Goal: Information Seeking & Learning: Learn about a topic

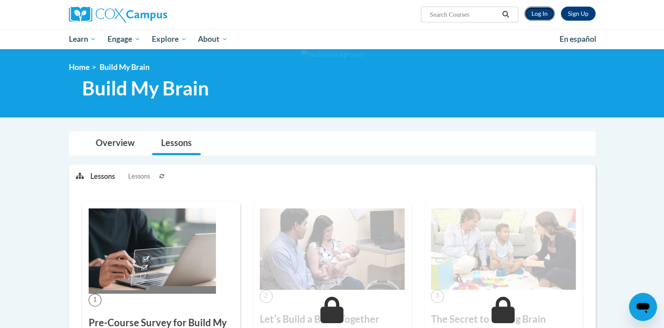
click at [540, 9] on link "Log In" at bounding box center [540, 14] width 30 height 14
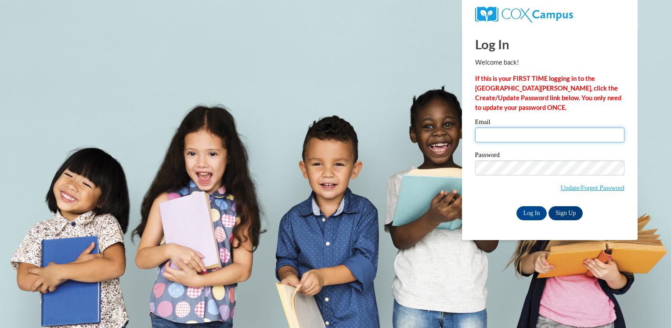
click at [495, 135] on input "Email" at bounding box center [549, 134] width 149 height 15
type input "tuckerjayda83@gmail.com"
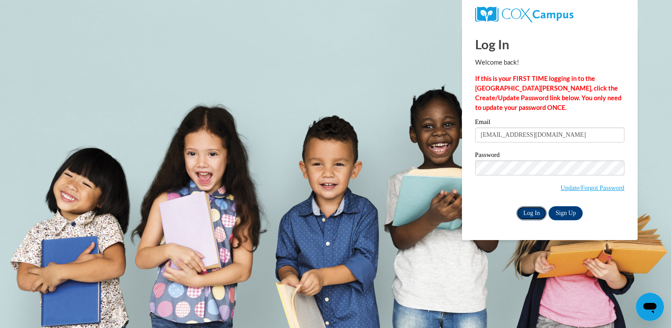
click at [529, 210] on input "Log In" at bounding box center [531, 213] width 31 height 14
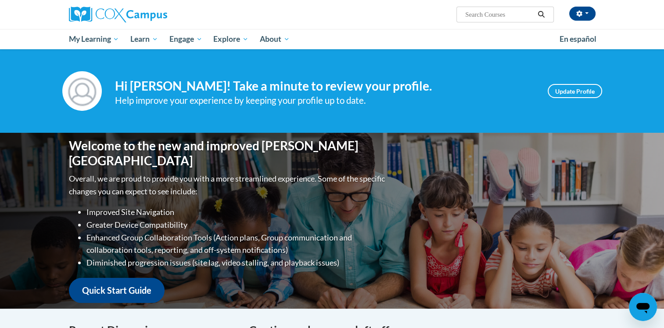
scroll to position [286, 0]
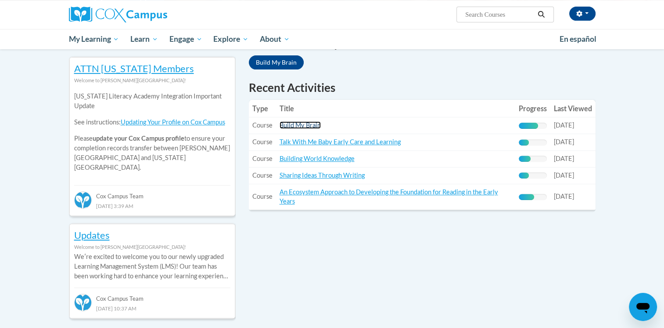
click at [312, 123] on link "Build My Brain" at bounding box center [300, 124] width 41 height 7
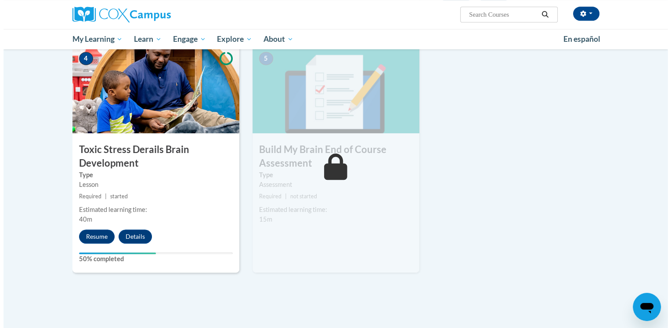
scroll to position [450, 0]
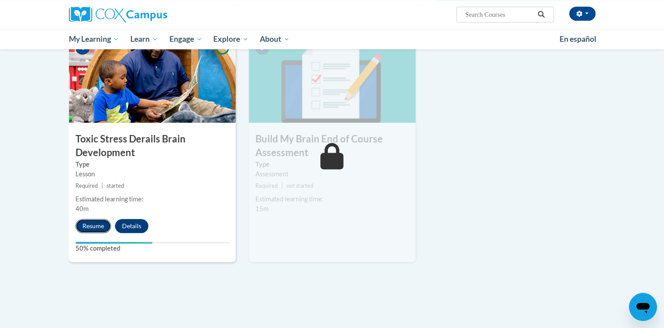
click at [97, 222] on button "Resume" at bounding box center [94, 226] width 36 height 14
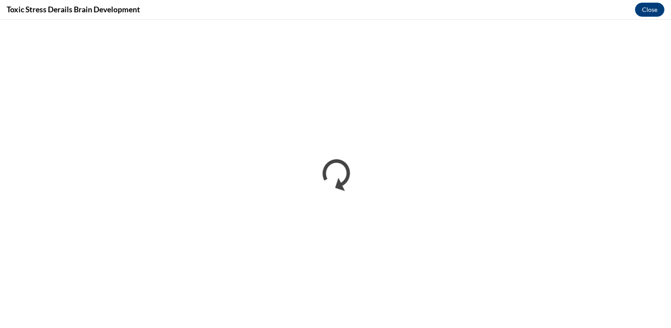
scroll to position [0, 0]
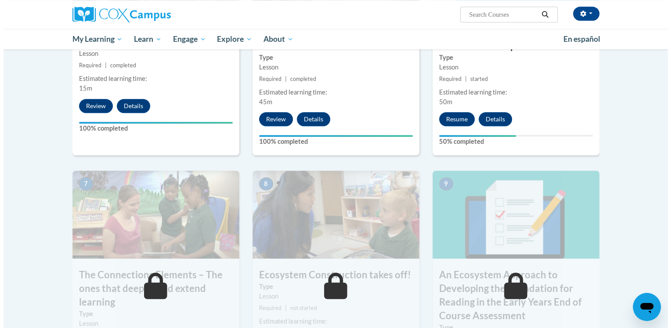
scroll to position [580, 0]
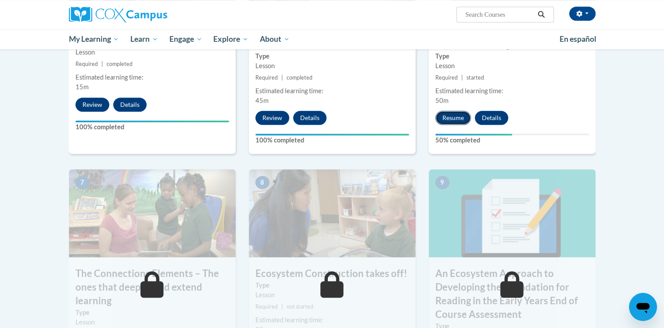
click at [457, 120] on button "Resume" at bounding box center [454, 118] width 36 height 14
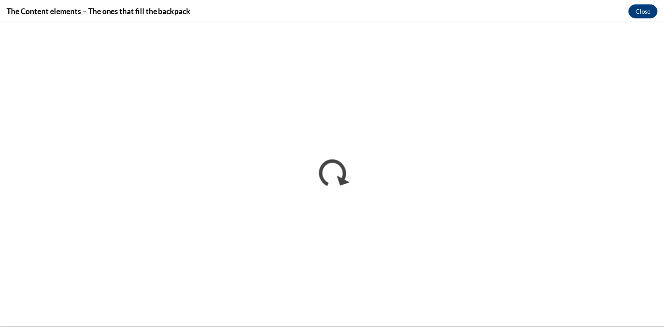
scroll to position [0, 0]
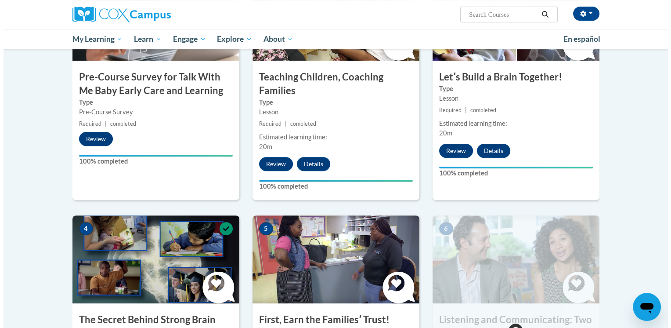
scroll to position [556, 0]
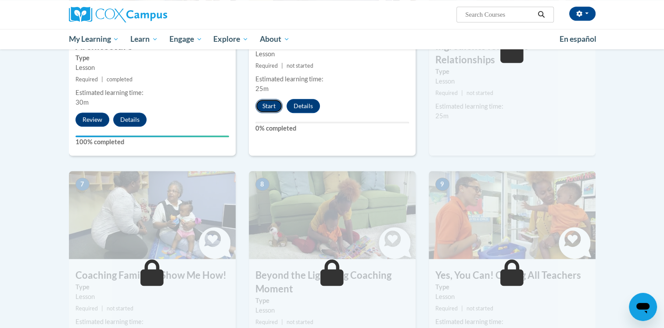
click at [271, 102] on button "Start" at bounding box center [269, 106] width 27 height 14
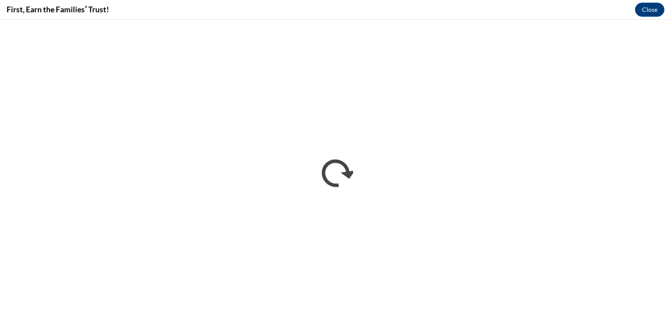
scroll to position [0, 0]
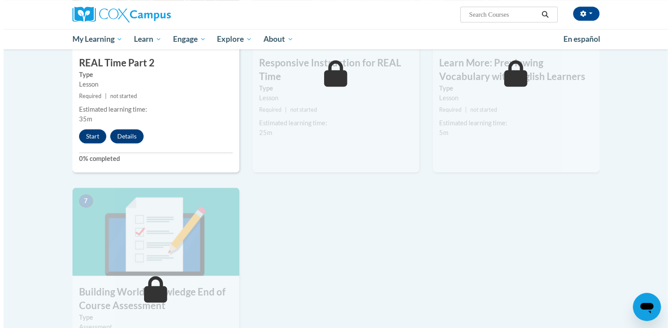
scroll to position [519, 0]
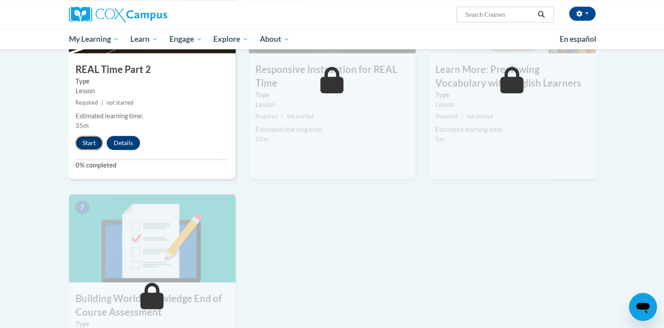
click at [90, 138] on button "Start" at bounding box center [89, 143] width 27 height 14
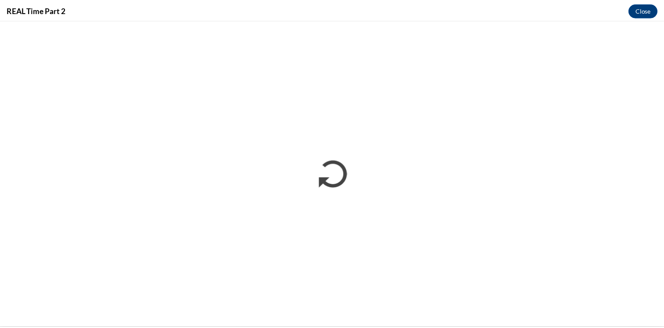
scroll to position [0, 0]
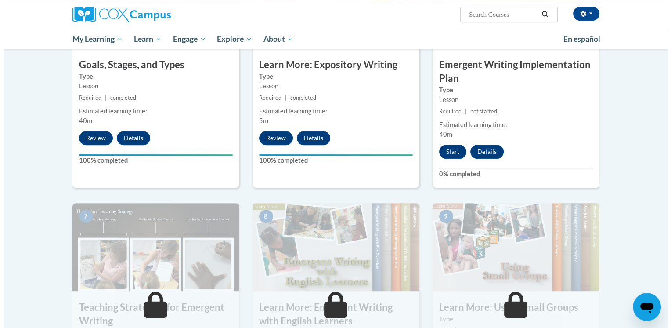
scroll to position [528, 0]
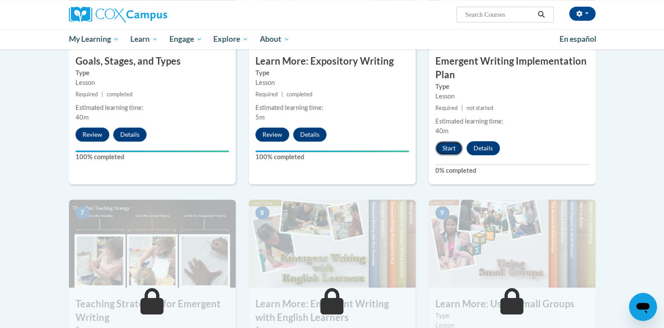
click at [449, 141] on button "Start" at bounding box center [449, 148] width 27 height 14
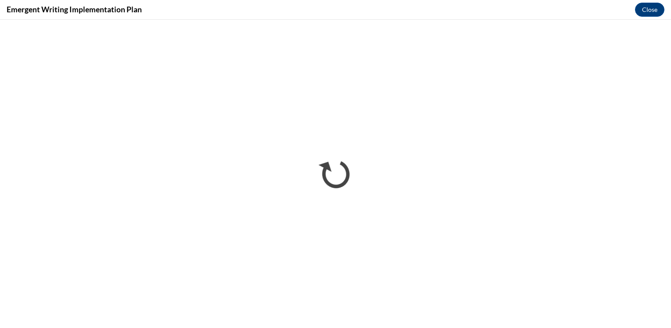
scroll to position [0, 0]
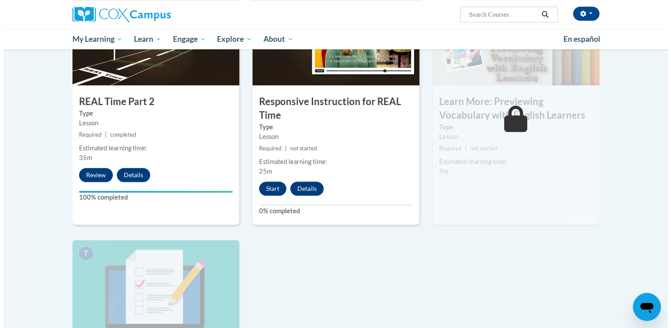
scroll to position [494, 0]
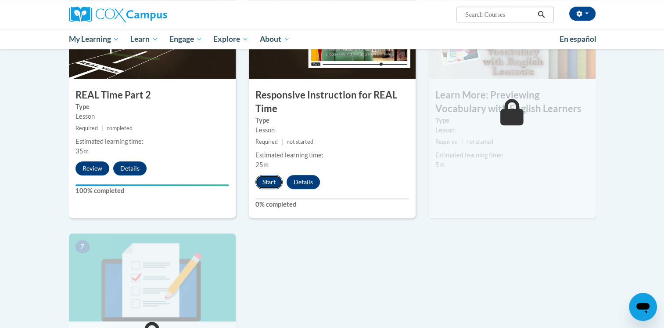
click at [274, 177] on button "Start" at bounding box center [269, 182] width 27 height 14
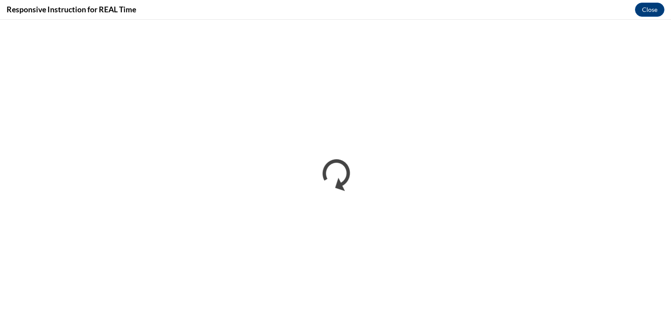
scroll to position [0, 0]
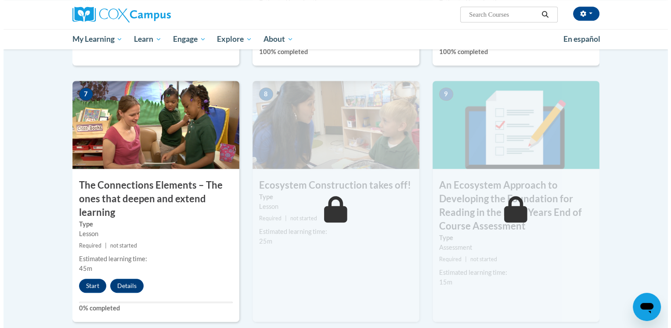
scroll to position [662, 0]
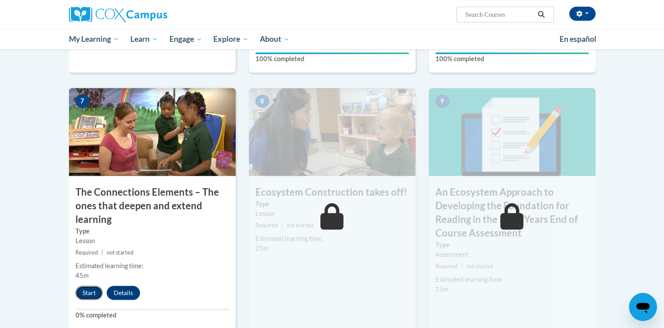
click at [88, 289] on button "Start" at bounding box center [89, 292] width 27 height 14
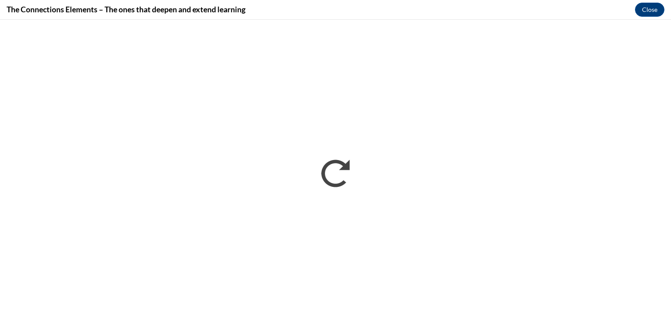
scroll to position [0, 0]
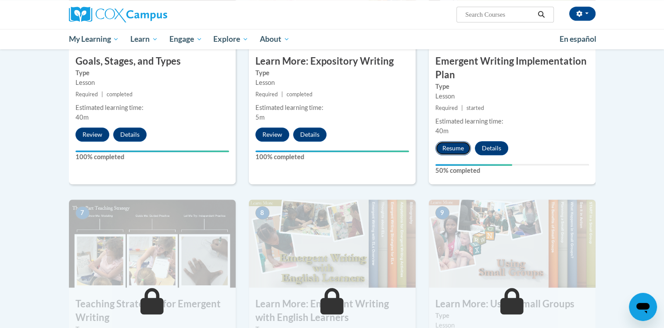
click at [454, 141] on button "Resume" at bounding box center [454, 148] width 36 height 14
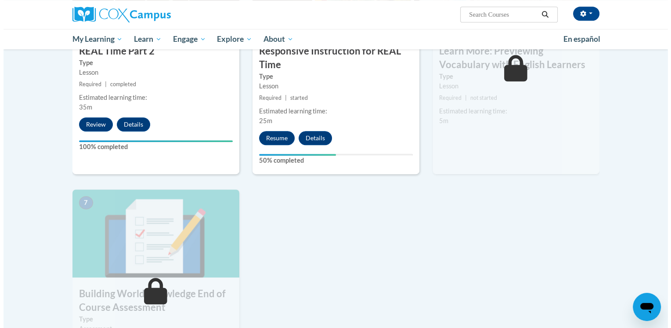
scroll to position [543, 0]
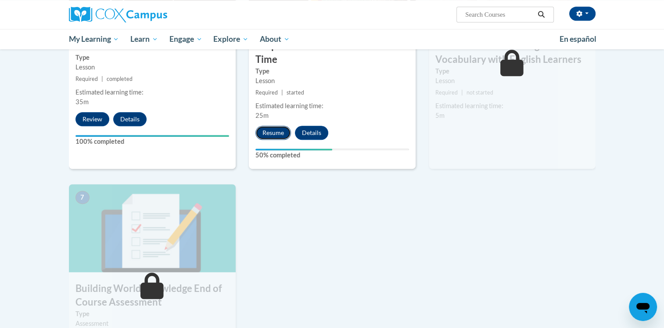
click at [263, 128] on button "Resume" at bounding box center [274, 133] width 36 height 14
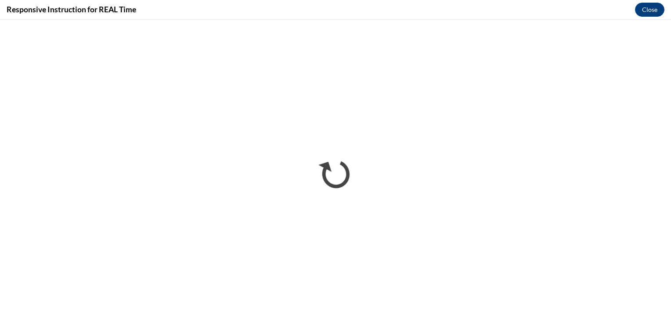
scroll to position [0, 0]
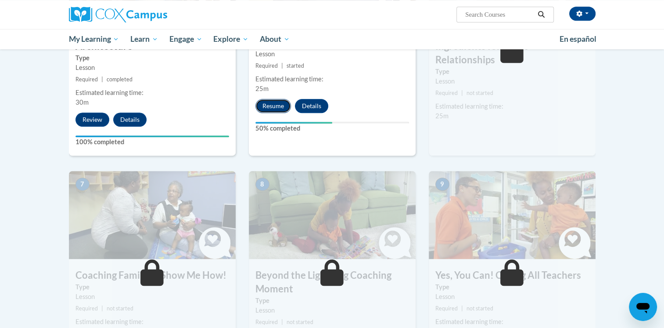
drag, startPoint x: 0, startPoint y: 0, endPoint x: 272, endPoint y: 104, distance: 291.3
click at [272, 104] on button "Resume" at bounding box center [274, 106] width 36 height 14
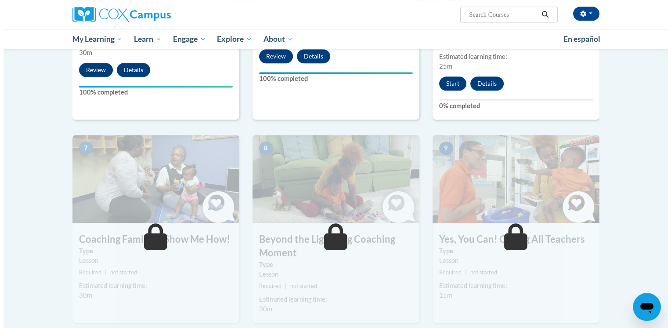
scroll to position [601, 0]
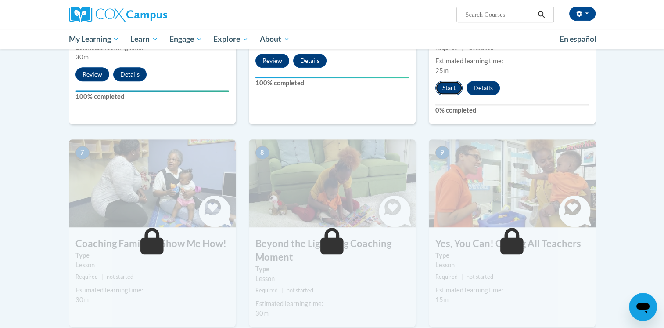
click at [444, 81] on button "Start" at bounding box center [449, 88] width 27 height 14
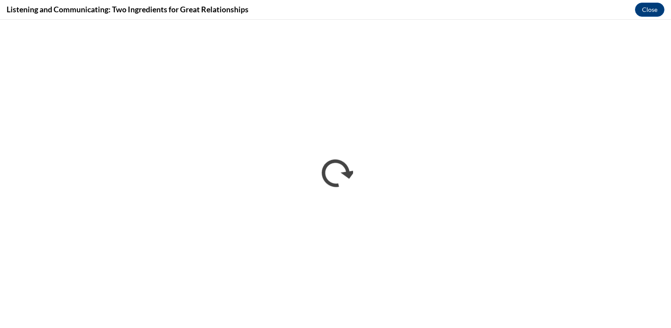
scroll to position [0, 0]
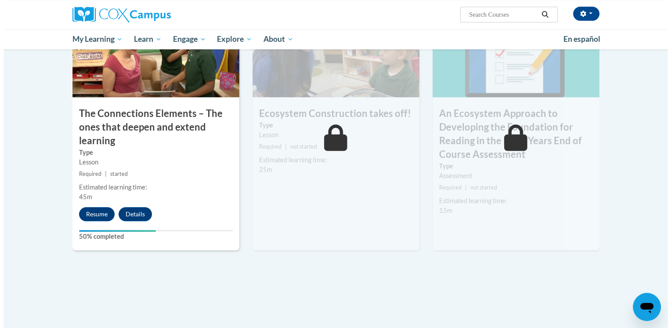
scroll to position [806, 0]
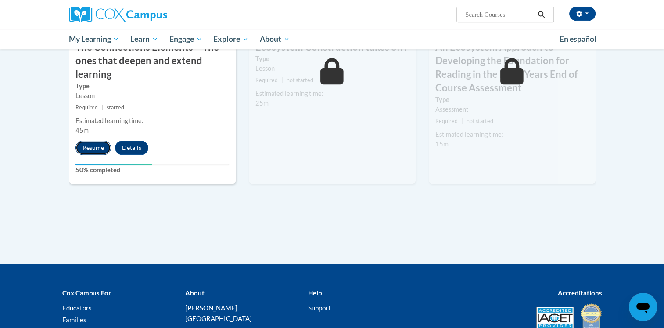
click at [95, 145] on button "Resume" at bounding box center [94, 147] width 36 height 14
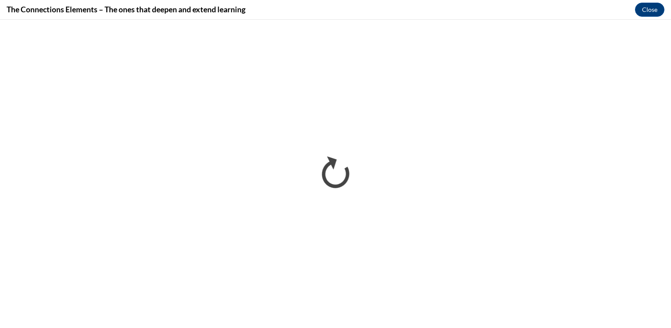
scroll to position [0, 0]
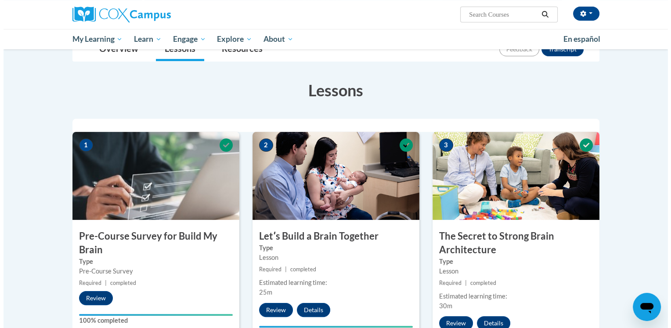
scroll to position [450, 0]
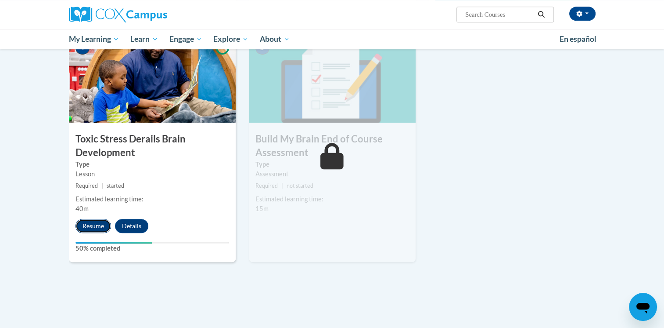
click at [99, 222] on button "Resume" at bounding box center [94, 226] width 36 height 14
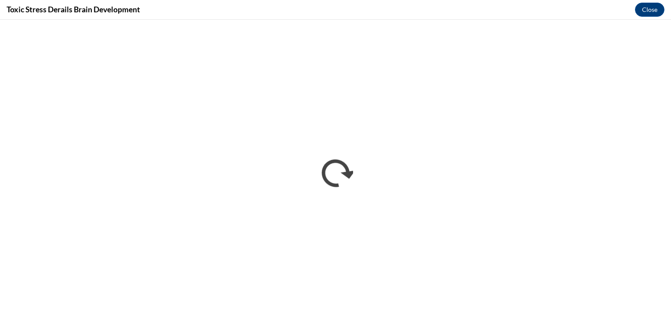
scroll to position [0, 0]
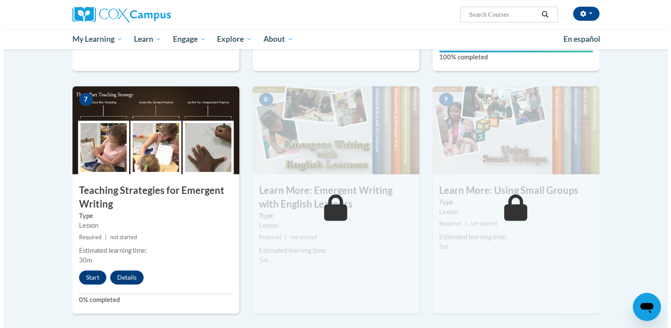
scroll to position [639, 0]
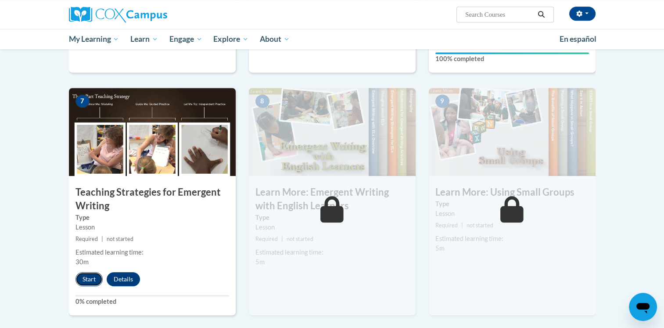
click at [82, 272] on button "Start" at bounding box center [89, 279] width 27 height 14
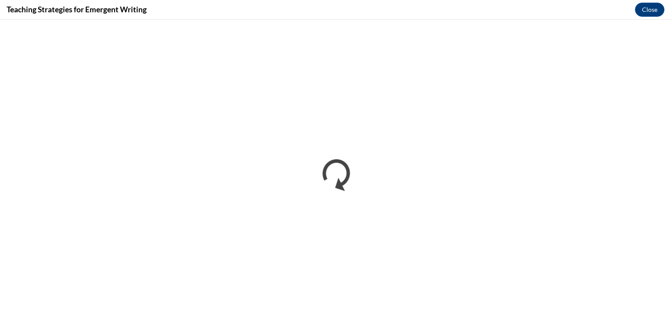
scroll to position [0, 0]
